Goal: Navigation & Orientation: Go to known website

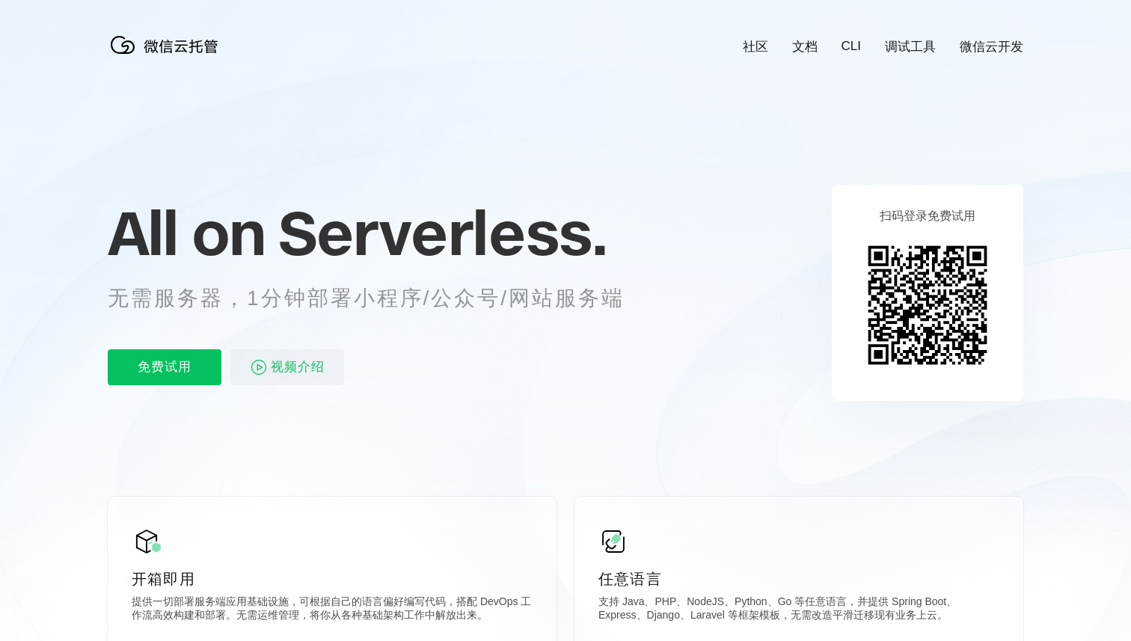
scroll to position [0, 2660]
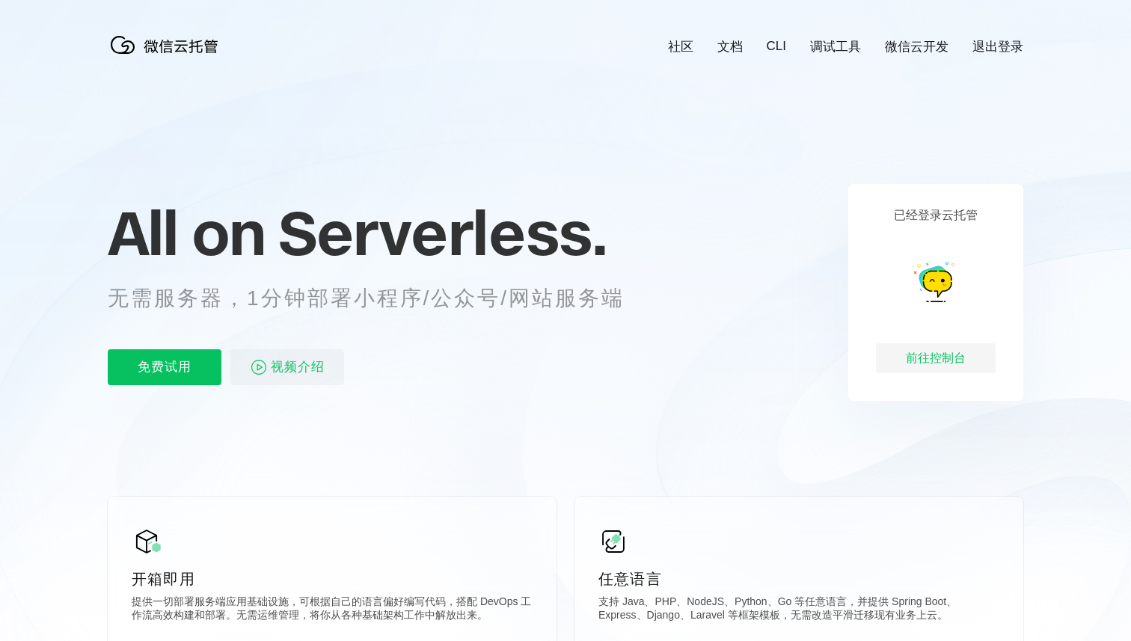
scroll to position [0, 2660]
click at [623, 239] on p "All on Serverless." at bounding box center [385, 233] width 554 height 66
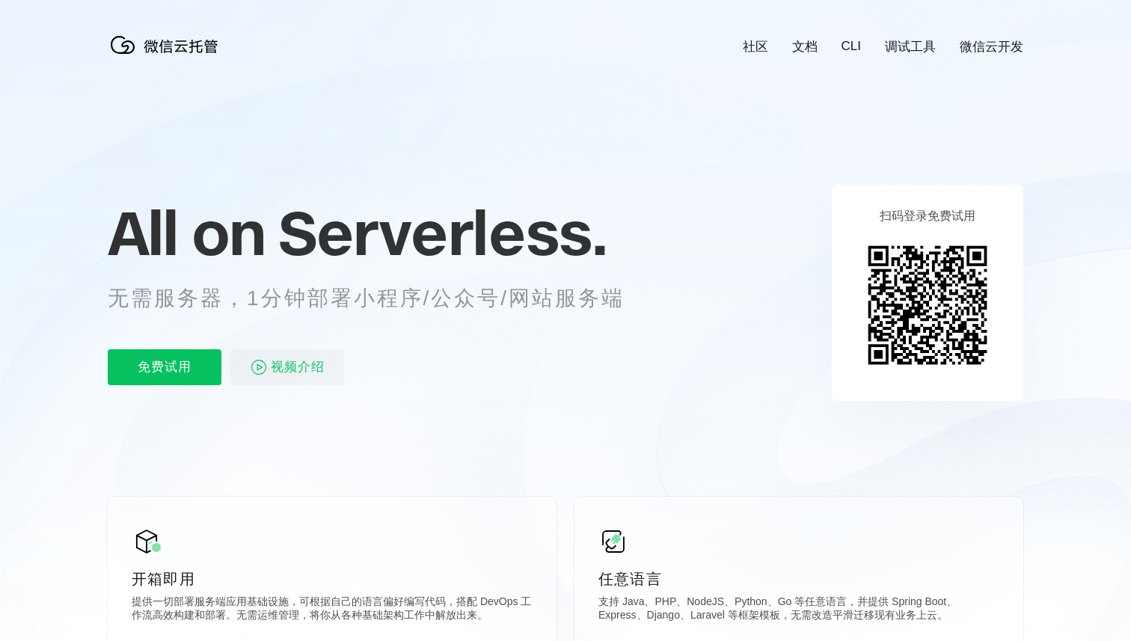
scroll to position [0, 2660]
click at [934, 143] on icon at bounding box center [565, 404] width 1436 height 808
